Goal: Task Accomplishment & Management: Manage account settings

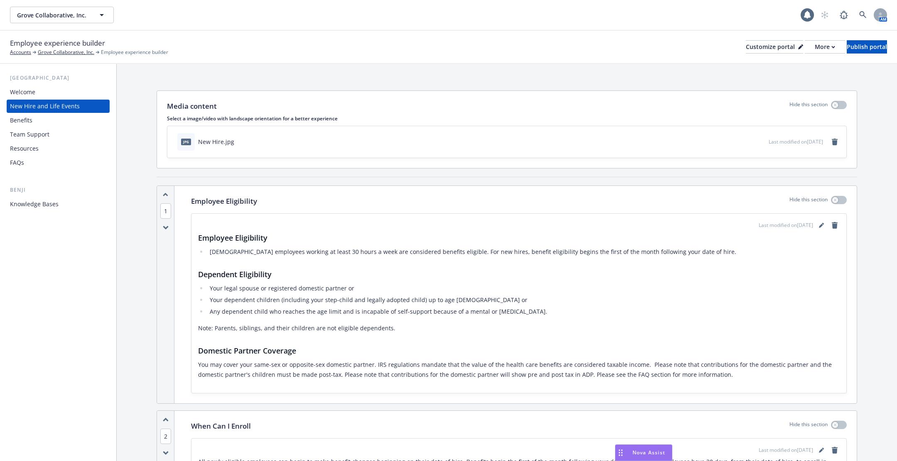
scroll to position [1957, 0]
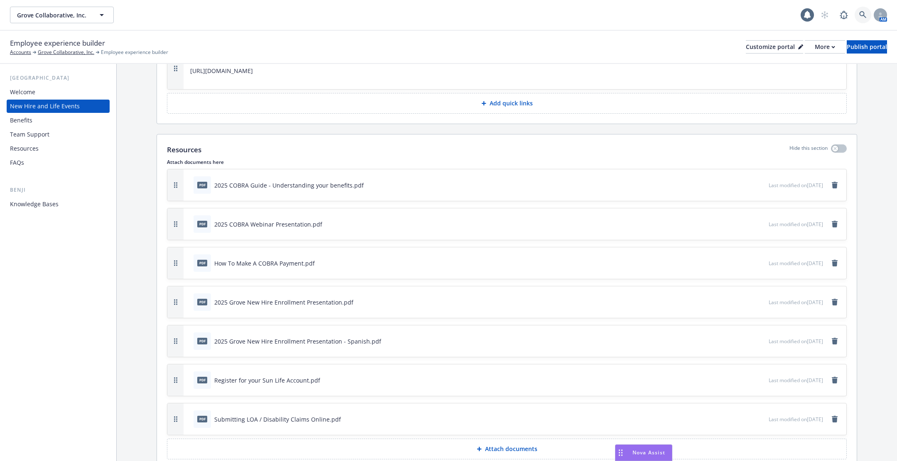
click at [859, 17] on icon at bounding box center [862, 14] width 7 height 7
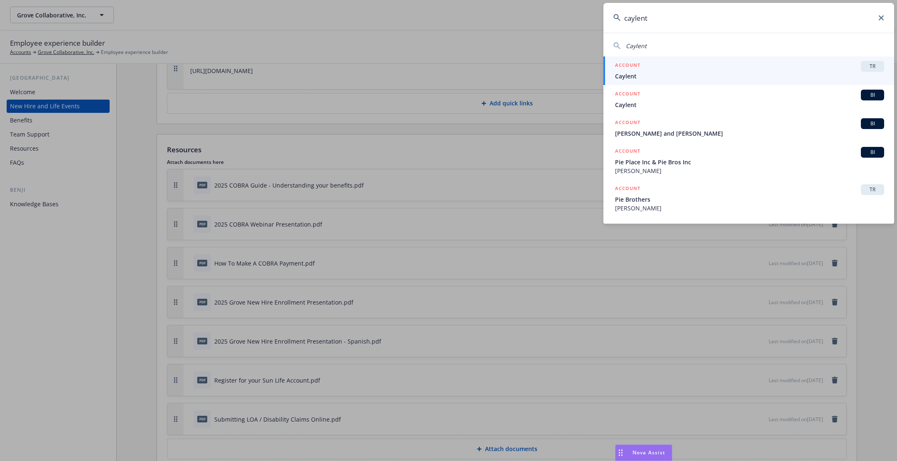
type input "caylent"
click at [687, 73] on span "Caylent" at bounding box center [749, 76] width 269 height 9
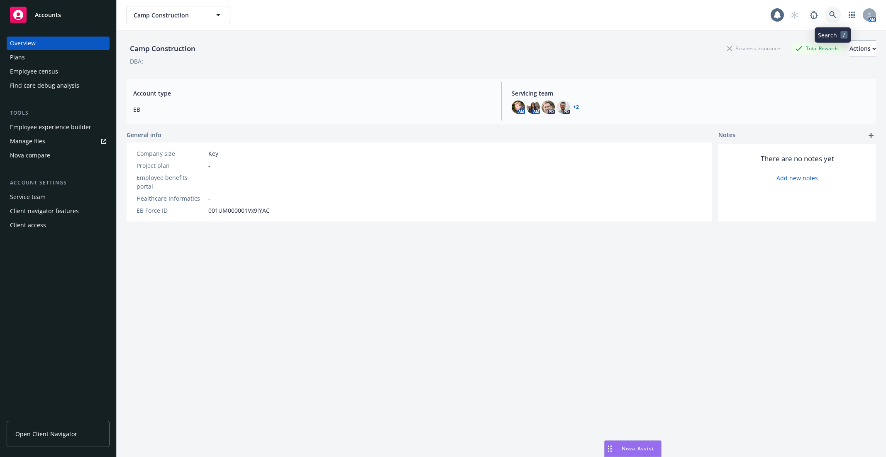
click at [836, 15] on icon at bounding box center [833, 14] width 7 height 7
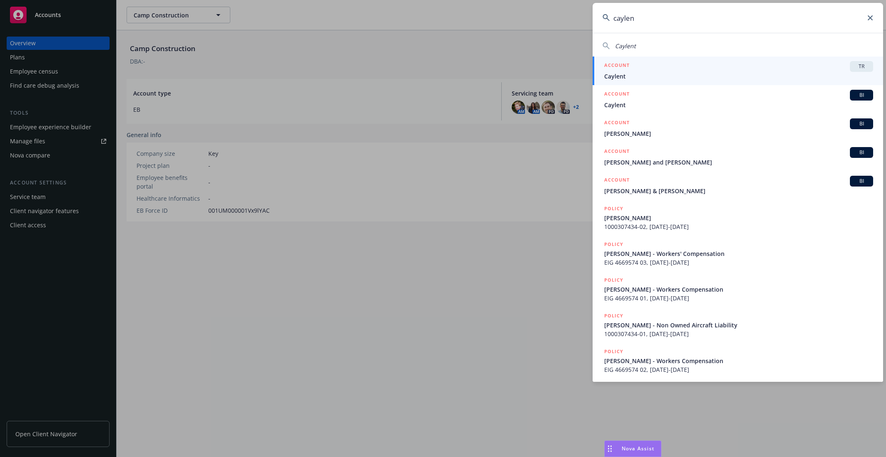
type input "caylen"
click at [801, 71] on div "ACCOUNT TR" at bounding box center [739, 66] width 269 height 11
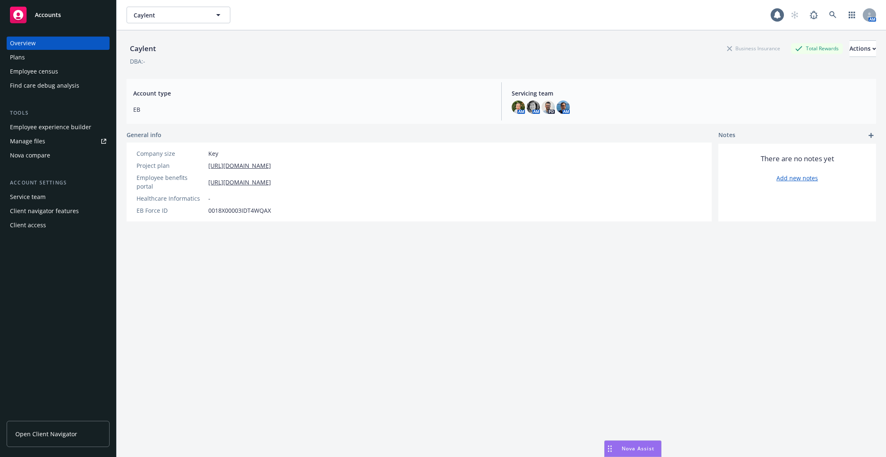
click at [50, 64] on div "Plans" at bounding box center [58, 57] width 96 height 13
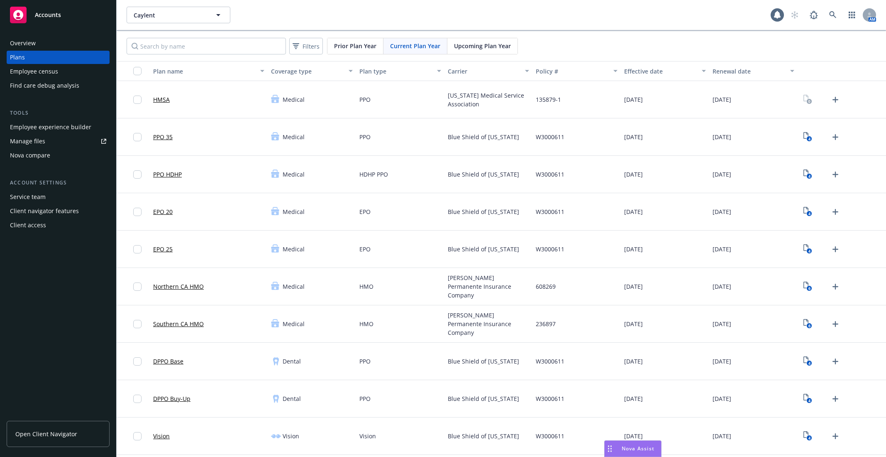
click at [65, 127] on div "Employee experience builder" at bounding box center [50, 126] width 81 height 13
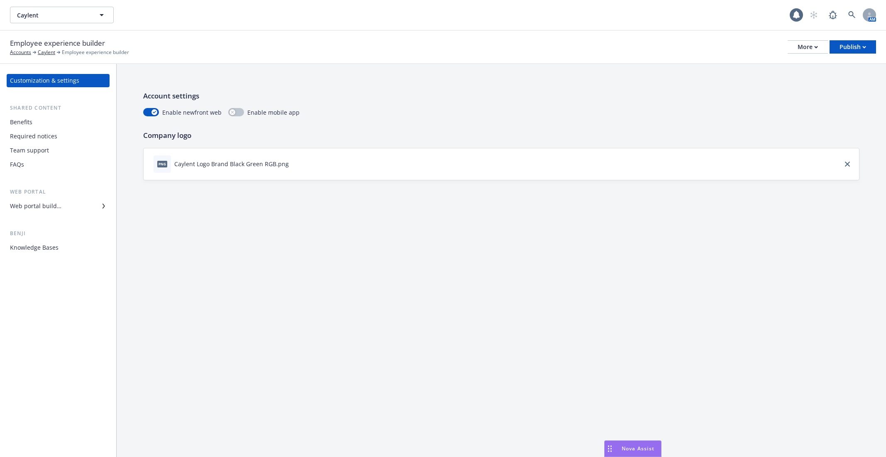
click at [48, 122] on div "Benefits" at bounding box center [58, 121] width 96 height 13
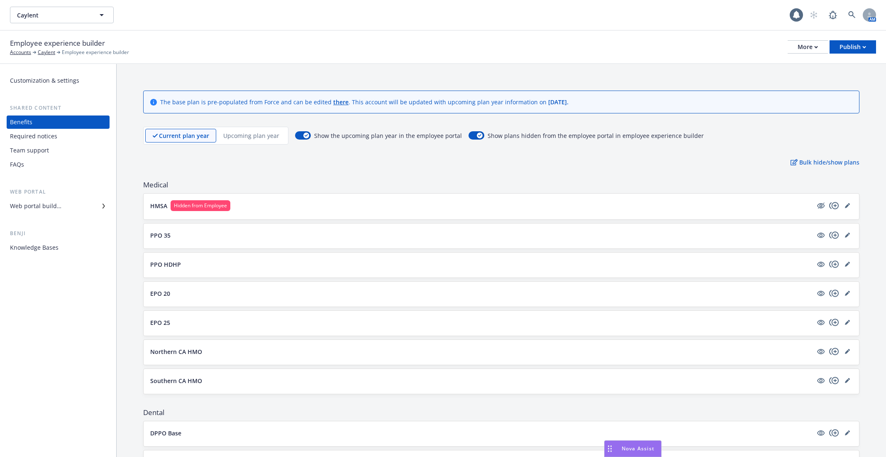
click at [794, 54] on div "Employee experience builder Accounts Caylent Employee experience builder More P…" at bounding box center [443, 47] width 867 height 18
click at [797, 51] on button "More" at bounding box center [808, 46] width 40 height 13
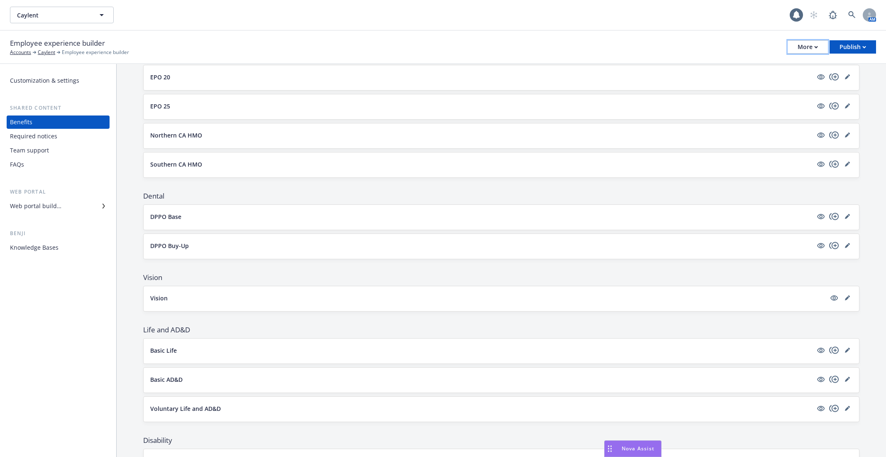
scroll to position [200, 0]
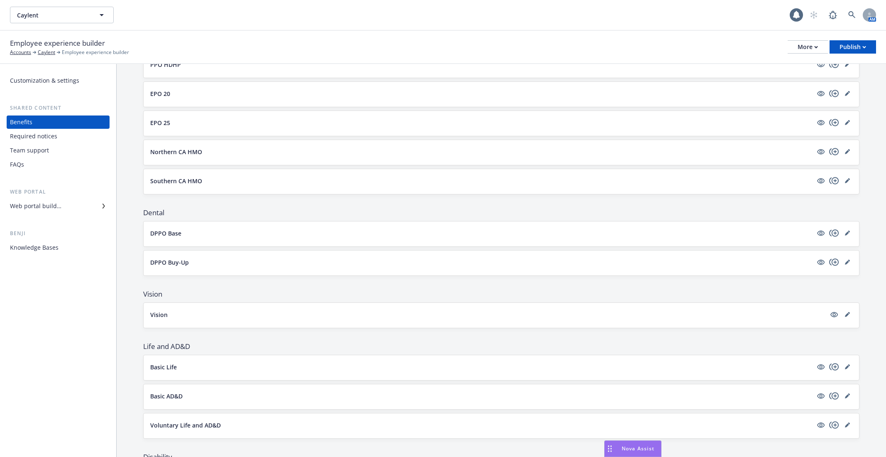
click at [255, 231] on button "DPPO Base" at bounding box center [481, 233] width 663 height 9
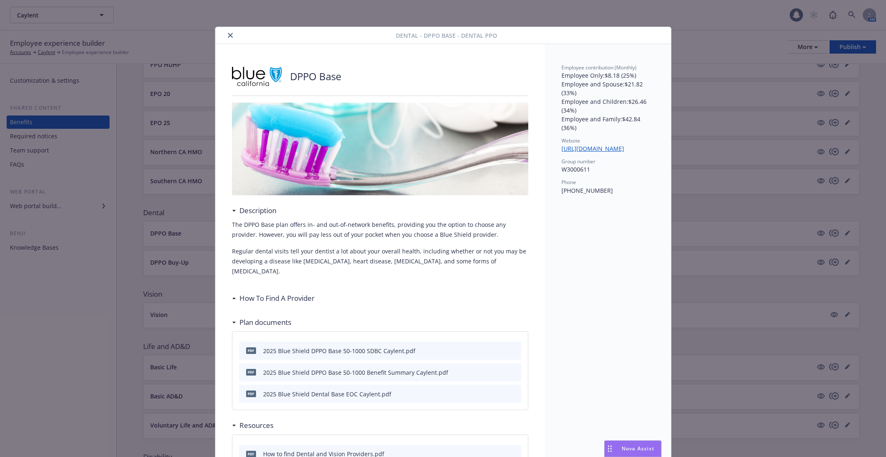
click at [227, 34] on button "close" at bounding box center [230, 35] width 10 height 10
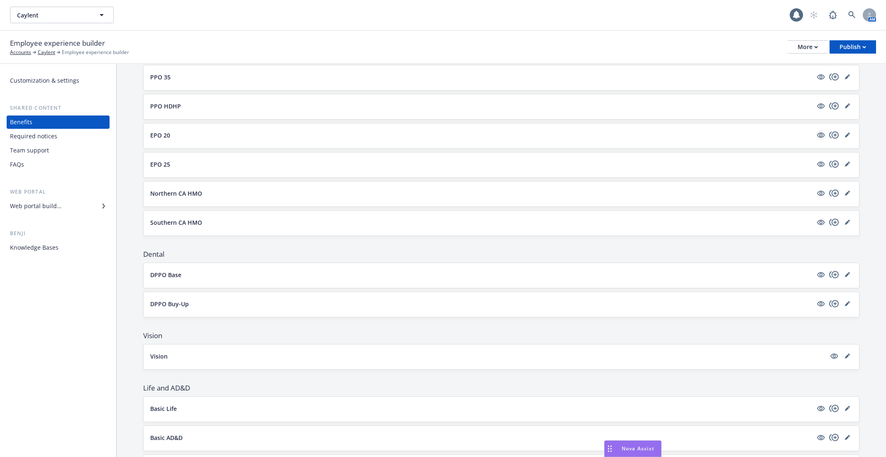
scroll to position [181, 0]
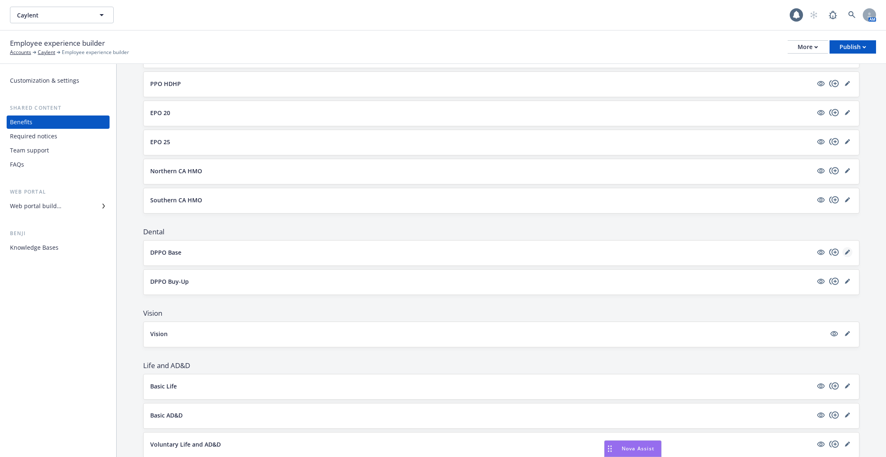
click at [848, 250] on icon "editPencil" at bounding box center [847, 252] width 4 height 4
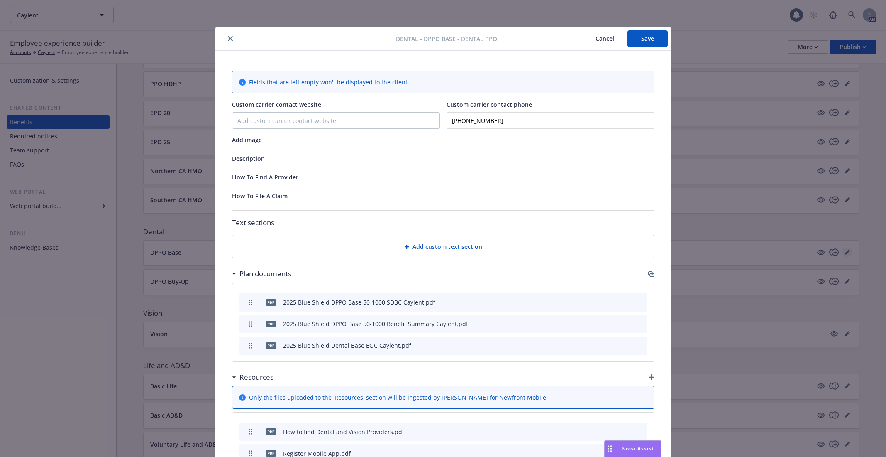
scroll to position [24, 0]
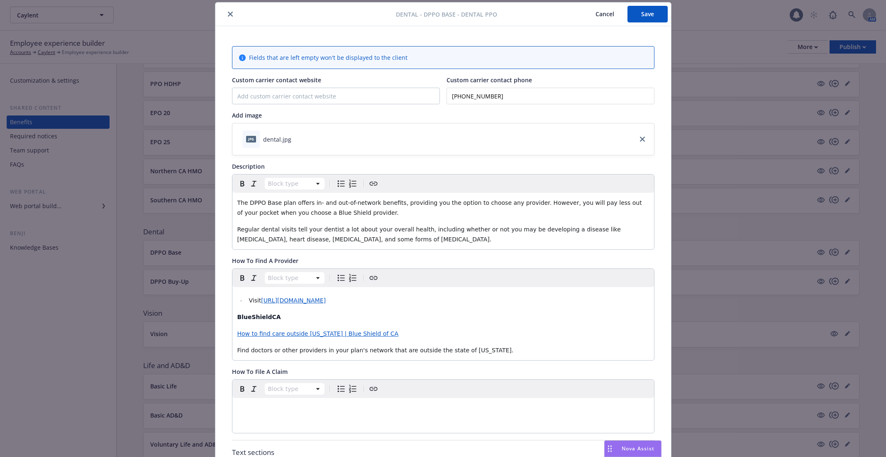
click at [606, 17] on button "Cancel" at bounding box center [605, 14] width 45 height 17
